Goal: Information Seeking & Learning: Learn about a topic

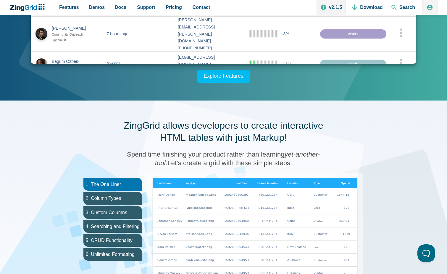
scroll to position [266, 0]
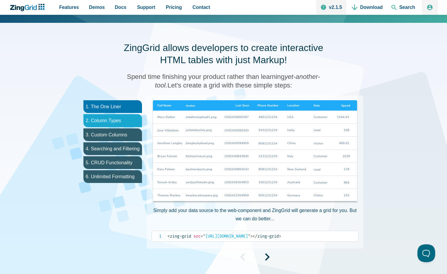
click at [112, 122] on li "2. Column Types" at bounding box center [113, 120] width 59 height 13
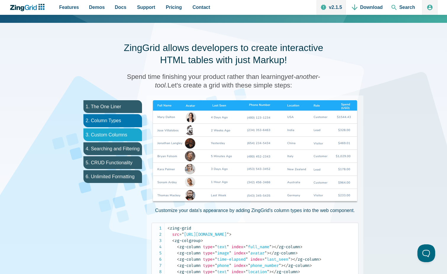
click at [121, 135] on li "3. Custom Columns" at bounding box center [113, 134] width 59 height 13
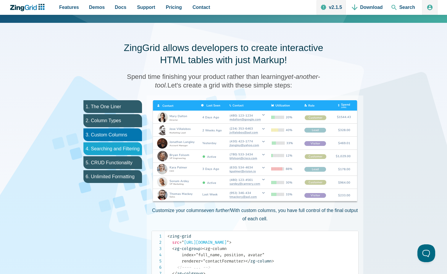
click at [119, 146] on li "4. Searching and Filtering" at bounding box center [113, 148] width 59 height 13
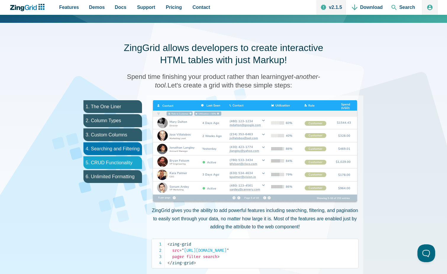
click at [119, 162] on li "5. CRUD Functionality" at bounding box center [113, 162] width 59 height 13
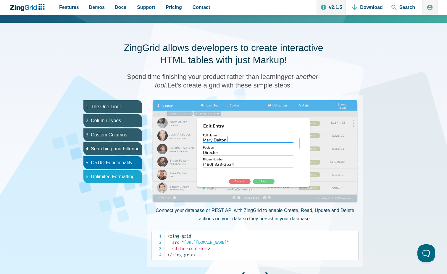
click at [118, 176] on li "6. Unlimited Formatting" at bounding box center [113, 176] width 59 height 13
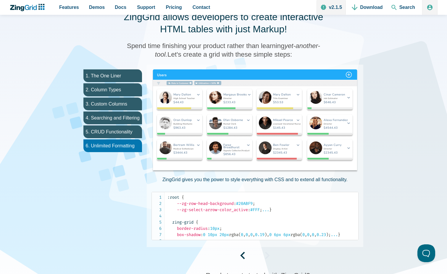
scroll to position [326, 0]
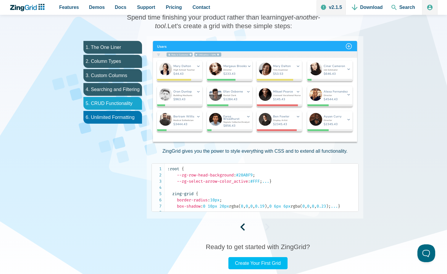
click at [124, 104] on li "5. CRUD Functionality" at bounding box center [113, 103] width 59 height 13
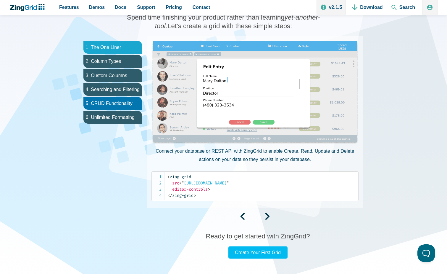
click at [115, 49] on li "1. The One Liner" at bounding box center [113, 47] width 59 height 13
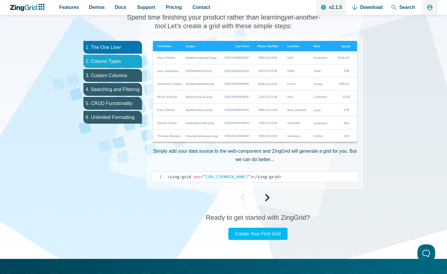
click at [115, 62] on li "2. Column Types" at bounding box center [113, 61] width 59 height 13
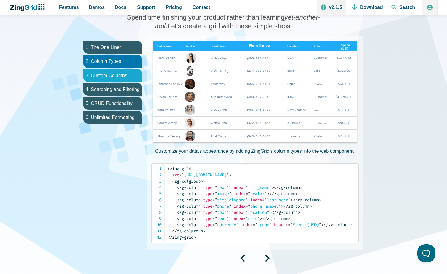
click at [112, 74] on li "3. Custom Columns" at bounding box center [113, 75] width 59 height 13
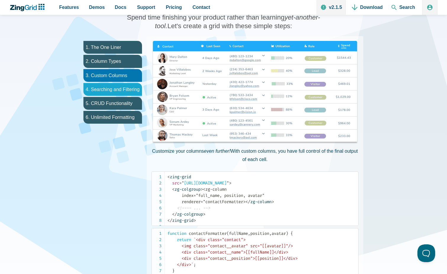
click at [110, 87] on li "4. Searching and Filtering" at bounding box center [113, 89] width 59 height 13
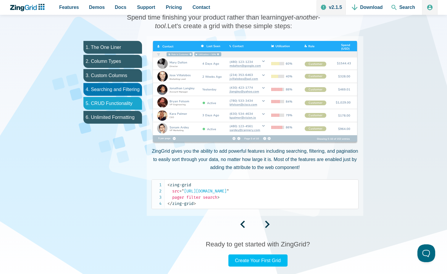
click at [112, 105] on li "5. CRUD Functionality" at bounding box center [113, 103] width 59 height 13
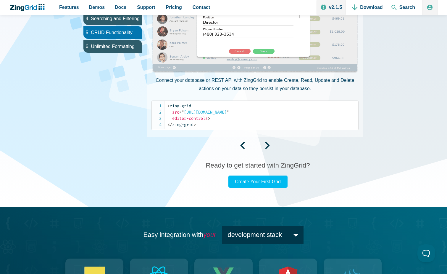
scroll to position [415, 0]
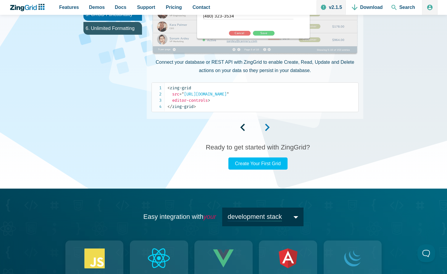
click at [268, 127] on span "App Content" at bounding box center [267, 129] width 5 height 5
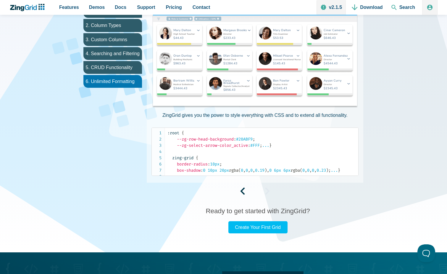
scroll to position [355, 0]
